Goal: Task Accomplishment & Management: Use online tool/utility

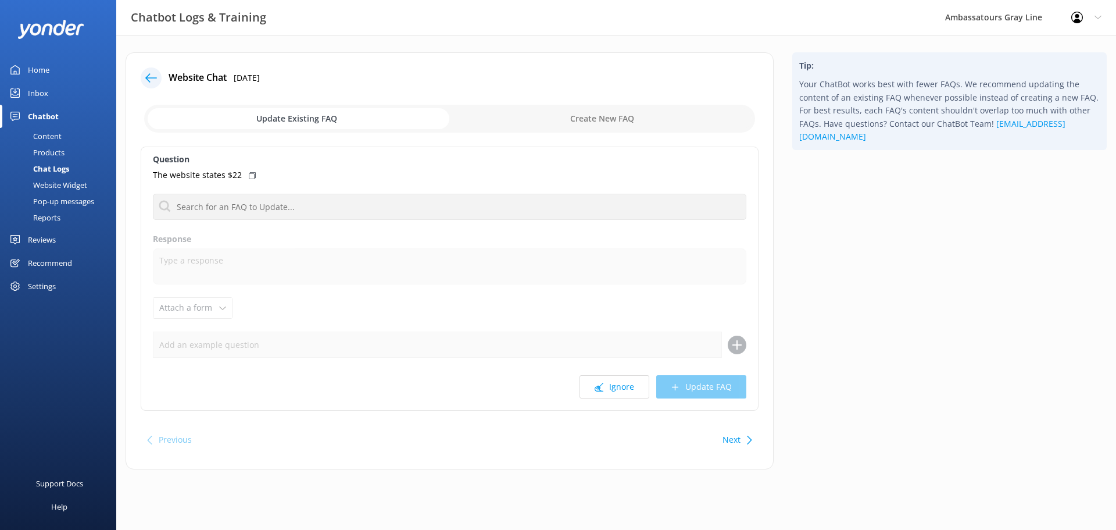
click at [159, 78] on div at bounding box center [151, 77] width 21 height 21
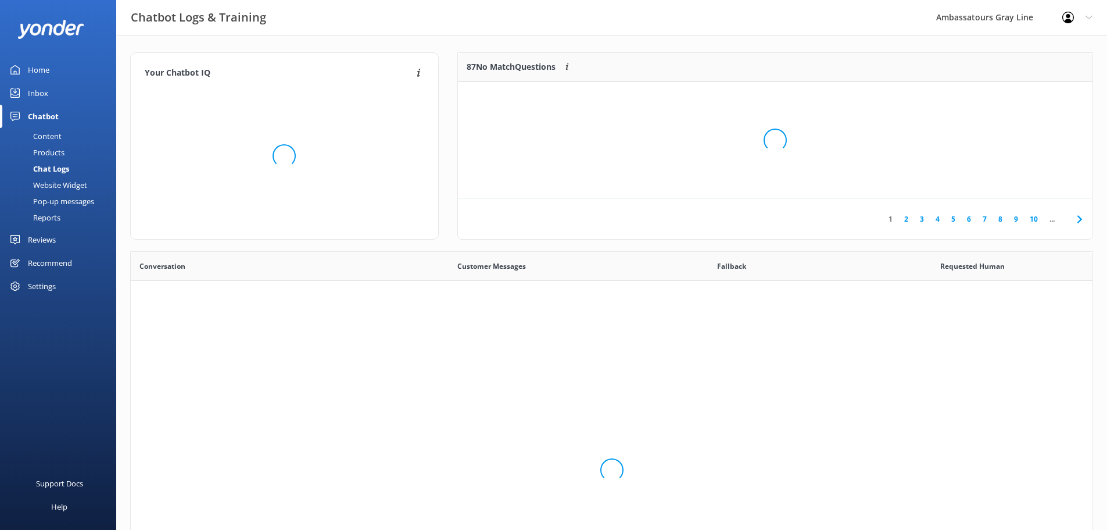
scroll to position [108, 626]
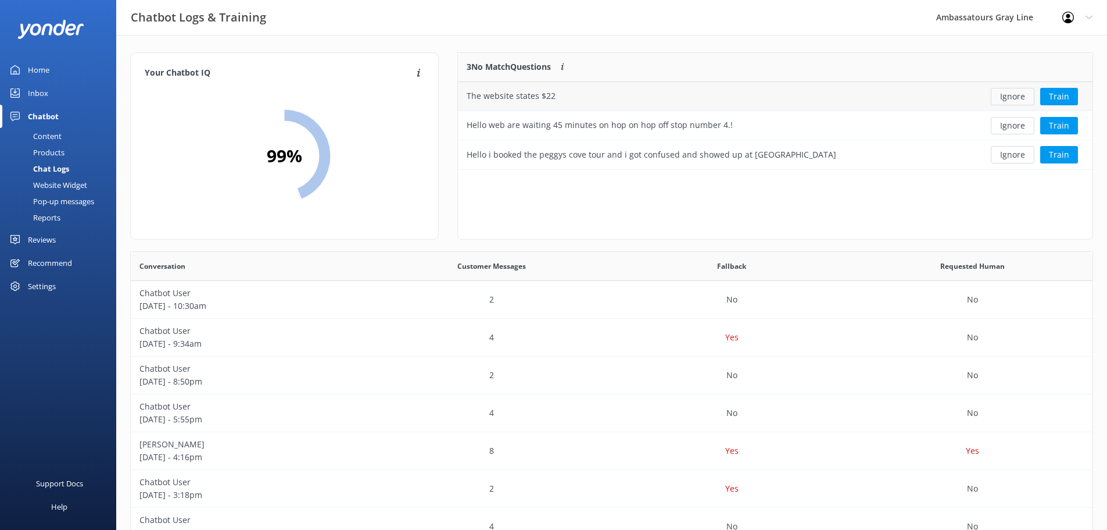
click at [1013, 90] on button "Ignore" at bounding box center [1013, 96] width 44 height 17
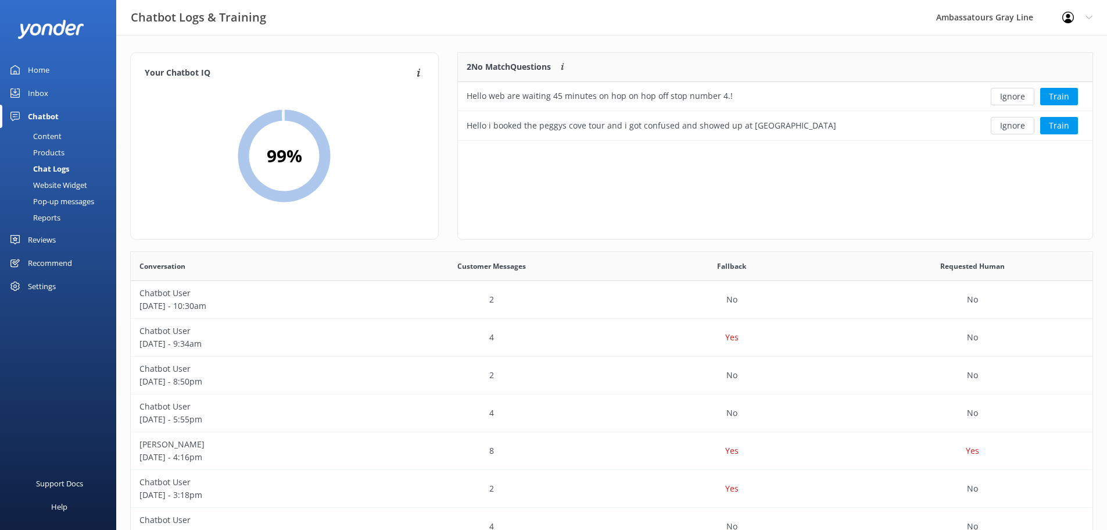
scroll to position [79, 626]
click at [1001, 96] on button "Ignore" at bounding box center [1013, 96] width 44 height 17
click at [1001, 96] on div "Loading.. Train" at bounding box center [1028, 96] width 112 height 17
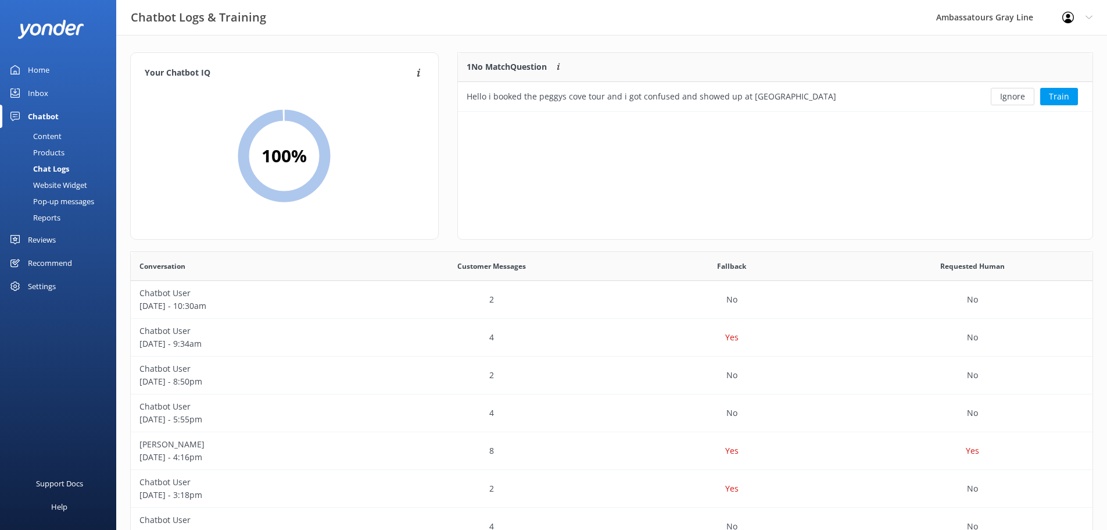
scroll to position [50, 626]
click at [1001, 96] on button "Ignore" at bounding box center [1013, 96] width 44 height 17
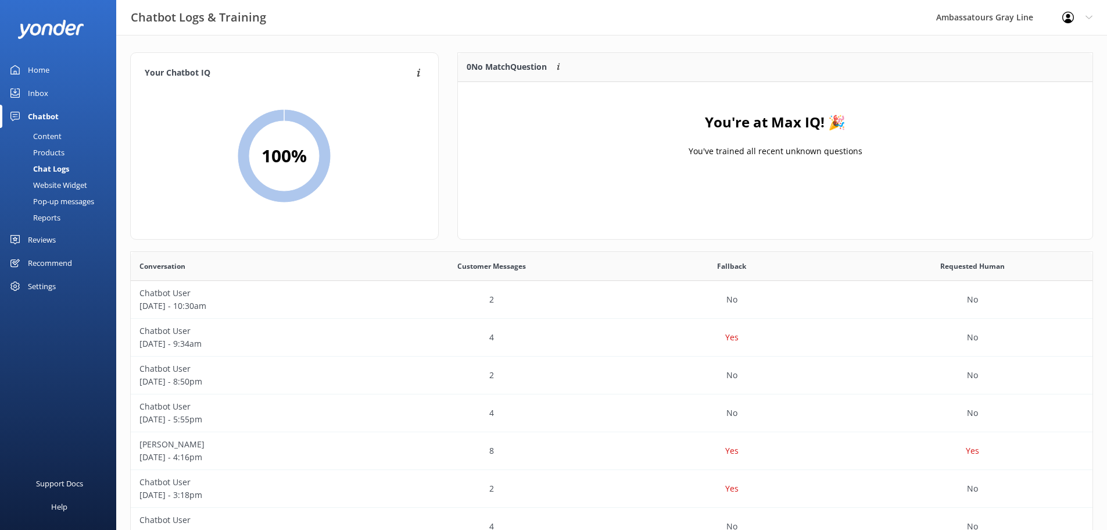
click at [48, 67] on div "Home" at bounding box center [39, 69] width 22 height 23
